Goal: Check status: Check status

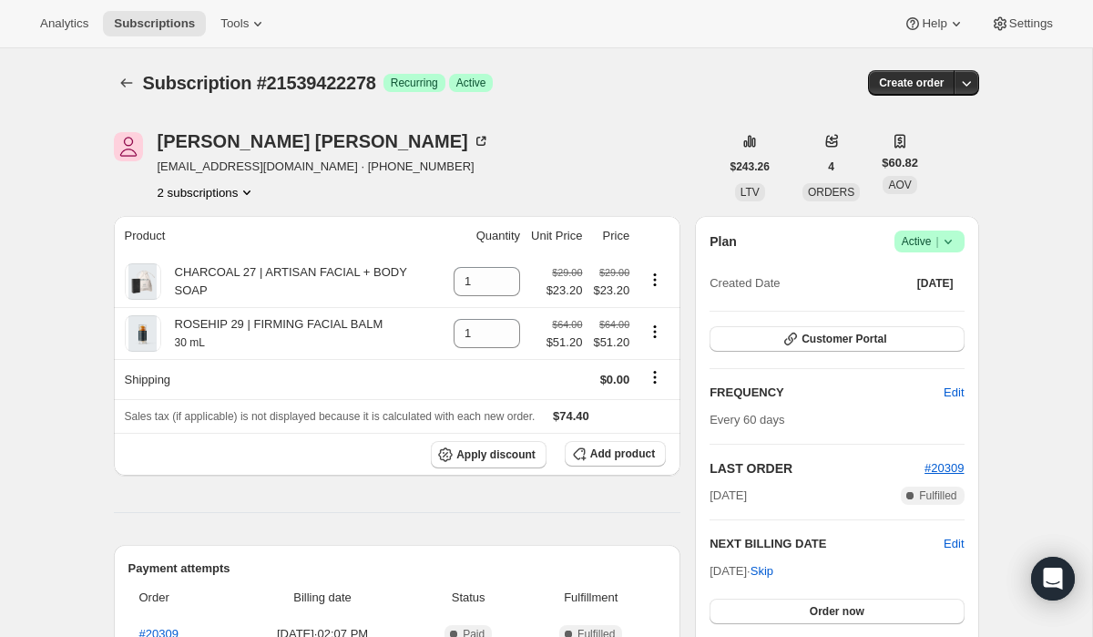
click at [207, 192] on button "2 subscriptions" at bounding box center [207, 192] width 99 height 18
click at [208, 226] on span "11445502022" at bounding box center [178, 226] width 73 height 14
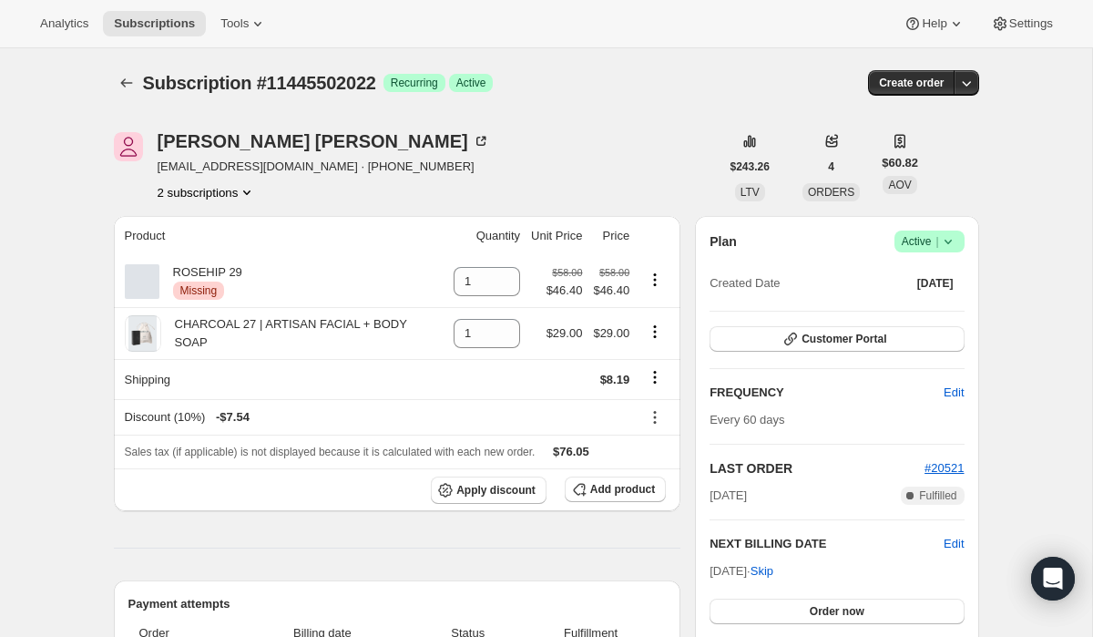
click at [219, 191] on button "2 subscriptions" at bounding box center [207, 192] width 99 height 18
click at [215, 259] on span "21539422278" at bounding box center [178, 257] width 73 height 14
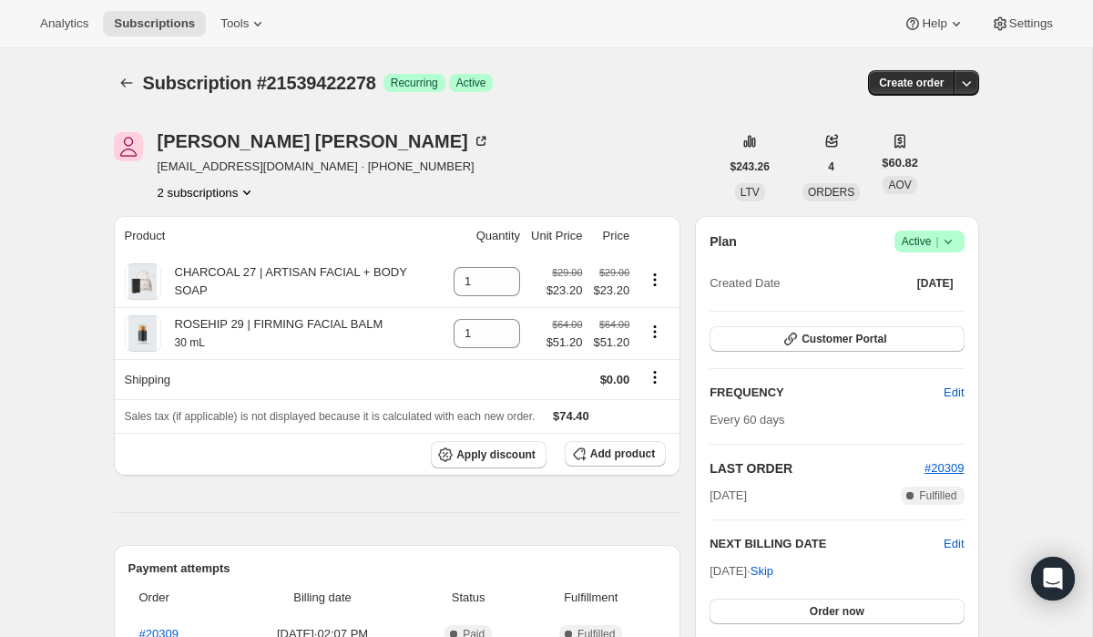
click at [232, 194] on button "2 subscriptions" at bounding box center [207, 192] width 99 height 18
click at [233, 228] on span "11445502022" at bounding box center [205, 227] width 127 height 18
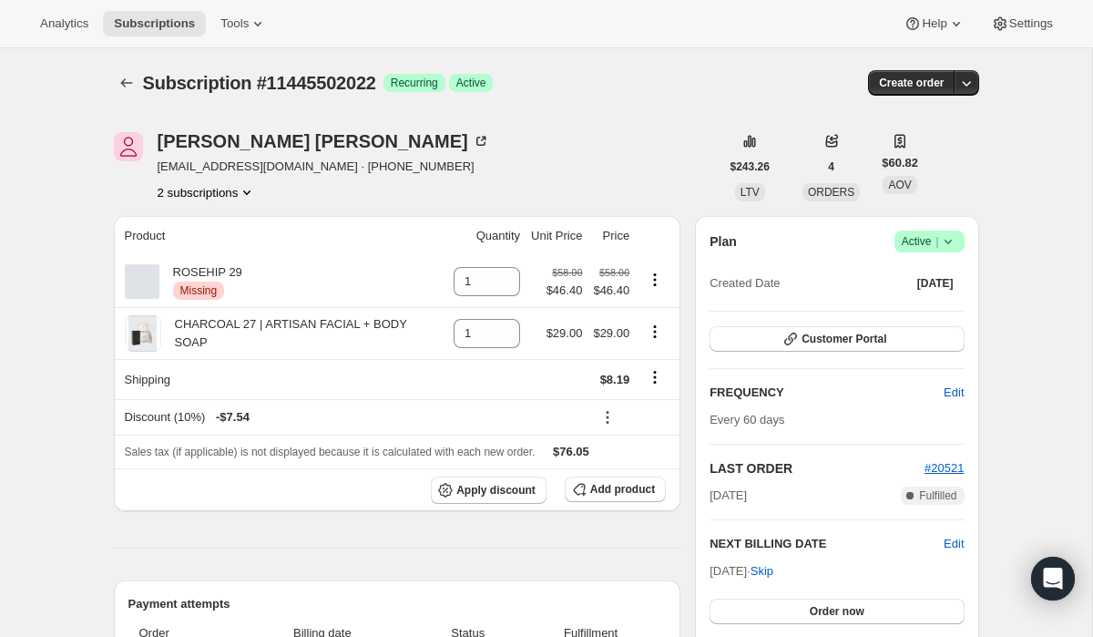
click at [233, 191] on button "2 subscriptions" at bounding box center [207, 192] width 99 height 18
click at [233, 258] on span "21539422278" at bounding box center [205, 258] width 127 height 18
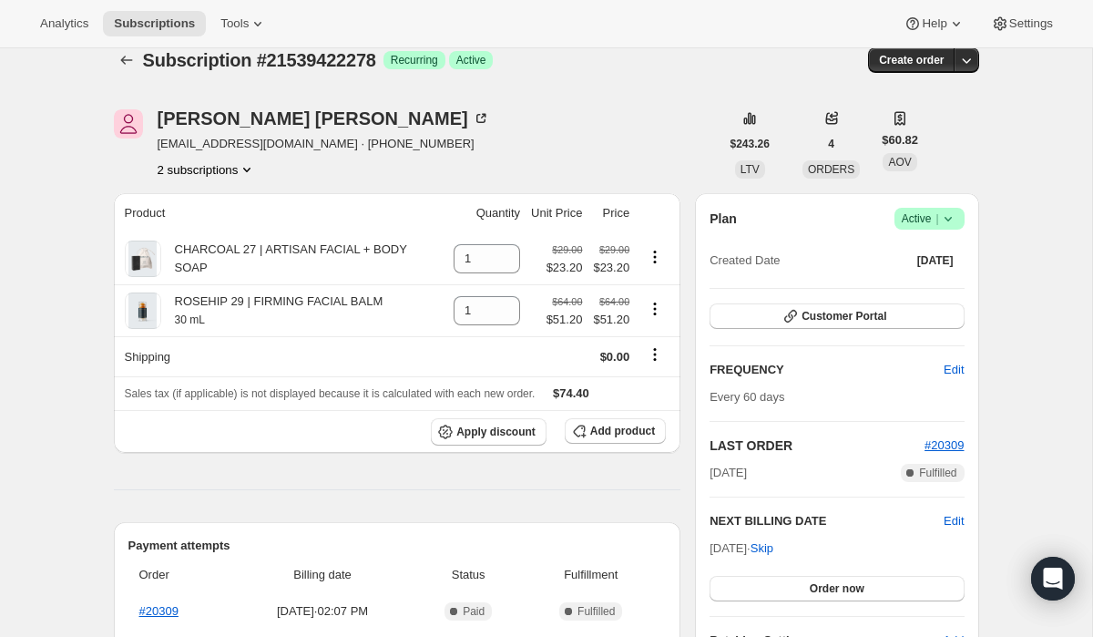
scroll to position [22, 0]
click at [228, 172] on button "2 subscriptions" at bounding box center [207, 170] width 99 height 18
click at [234, 203] on span "11445502022" at bounding box center [205, 205] width 127 height 18
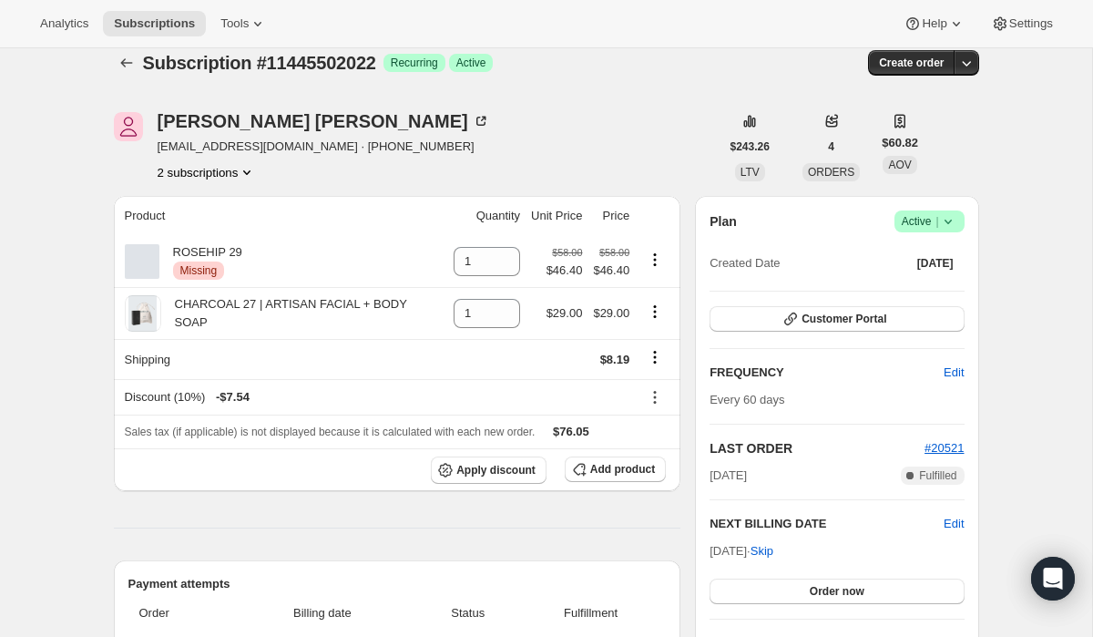
scroll to position [24, 0]
